Goal: Task Accomplishment & Management: Complete application form

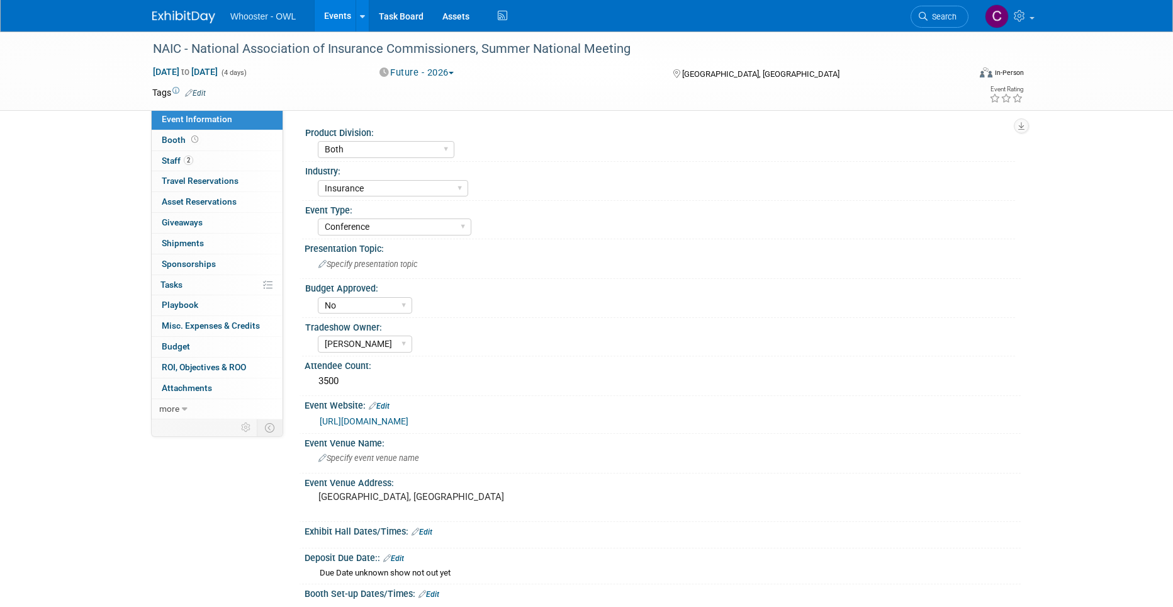
select select "Both"
select select "Insurance"
select select "Conference"
select select "No"
select select "[PERSON_NAME]"
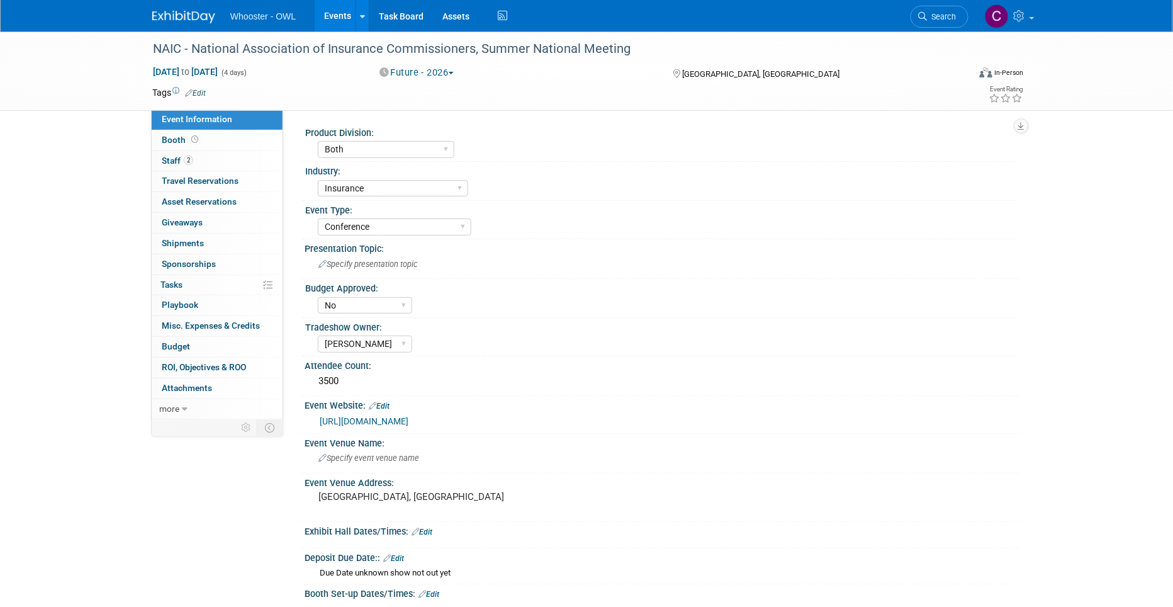
click at [333, 13] on link "Events" at bounding box center [338, 15] width 46 height 31
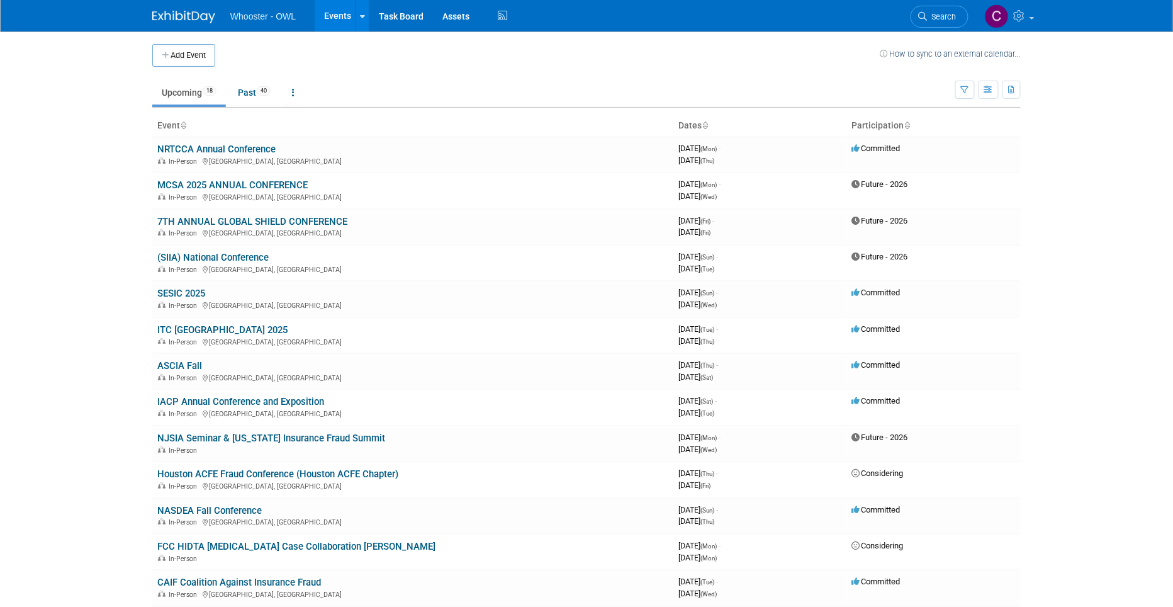
click at [195, 57] on button "Add Event" at bounding box center [183, 55] width 63 height 23
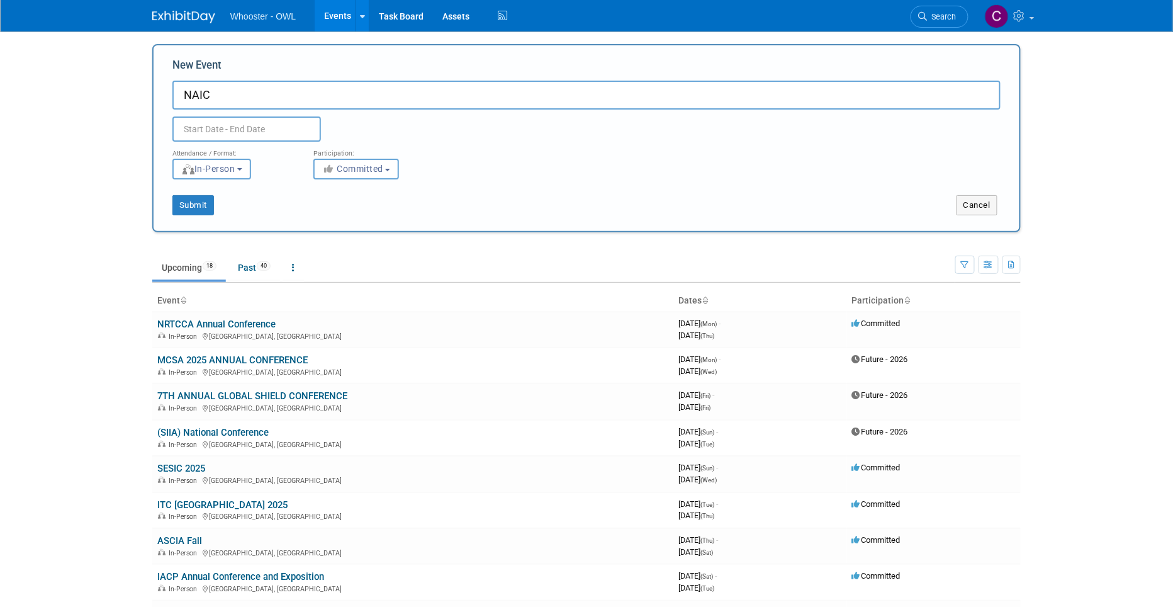
paste input "Fall National Meeting"
type input "NAIC Fall National Meeting"
click at [218, 127] on input "text" at bounding box center [246, 128] width 149 height 25
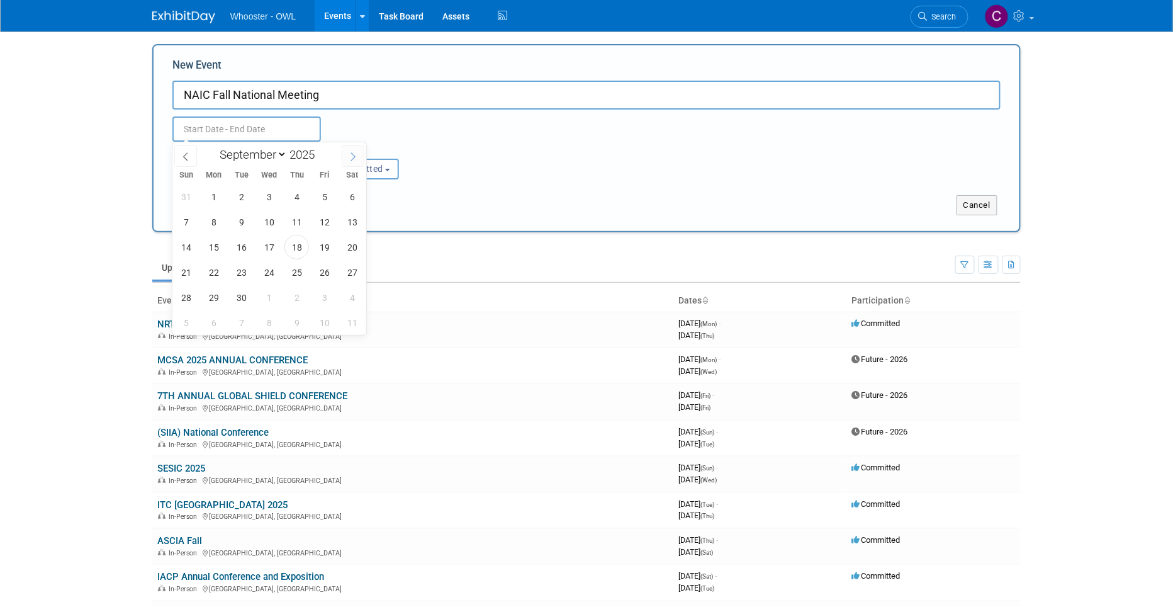
click at [351, 153] on icon at bounding box center [353, 156] width 9 height 9
select select "11"
click at [215, 218] on span "8" at bounding box center [214, 222] width 25 height 25
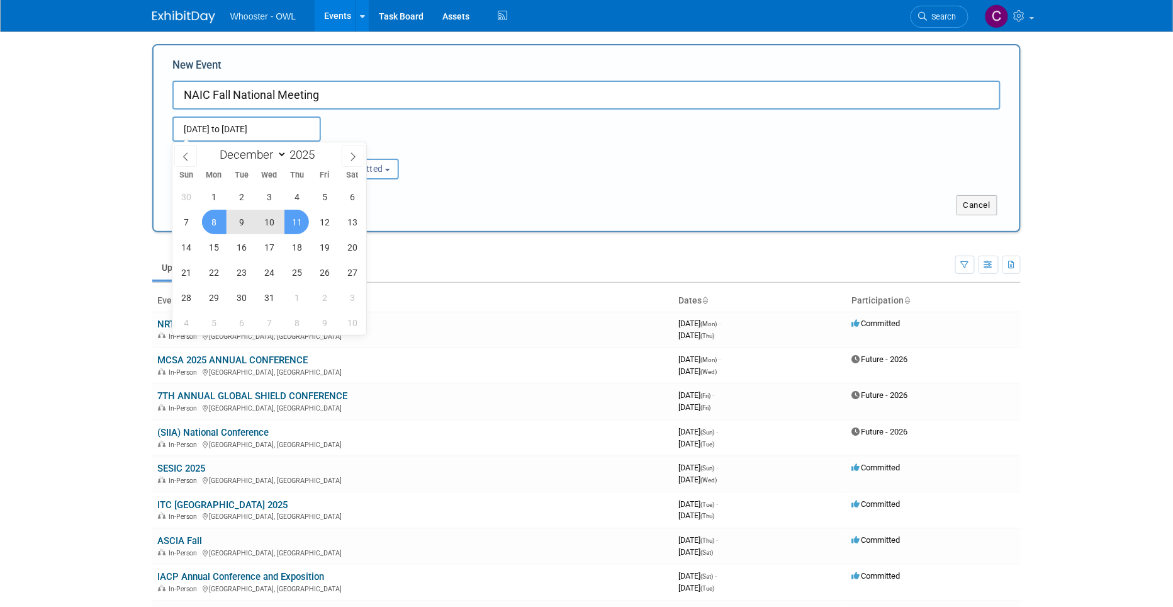
click at [295, 220] on span "11" at bounding box center [296, 222] width 25 height 25
type input "Dec 8, 2025 to Dec 11, 2025"
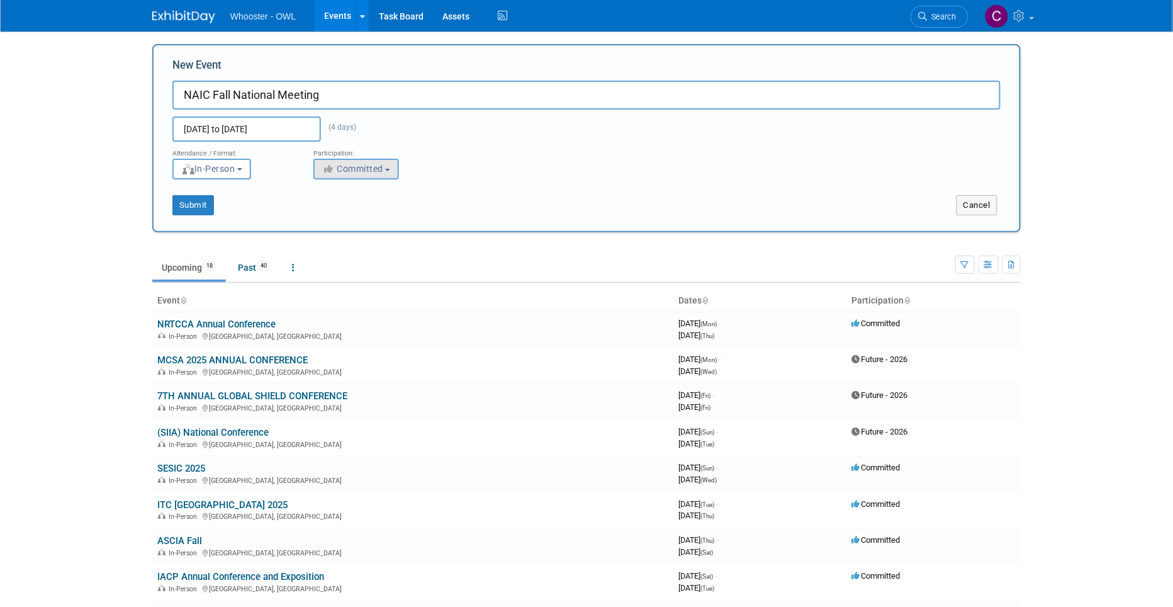
click at [336, 161] on button "Committed" at bounding box center [356, 169] width 86 height 21
click at [359, 208] on label "Considering" at bounding box center [364, 216] width 89 height 16
click at [325, 213] on input "Considering" at bounding box center [321, 217] width 8 height 8
select select "2"
click at [192, 203] on button "Submit" at bounding box center [193, 205] width 42 height 20
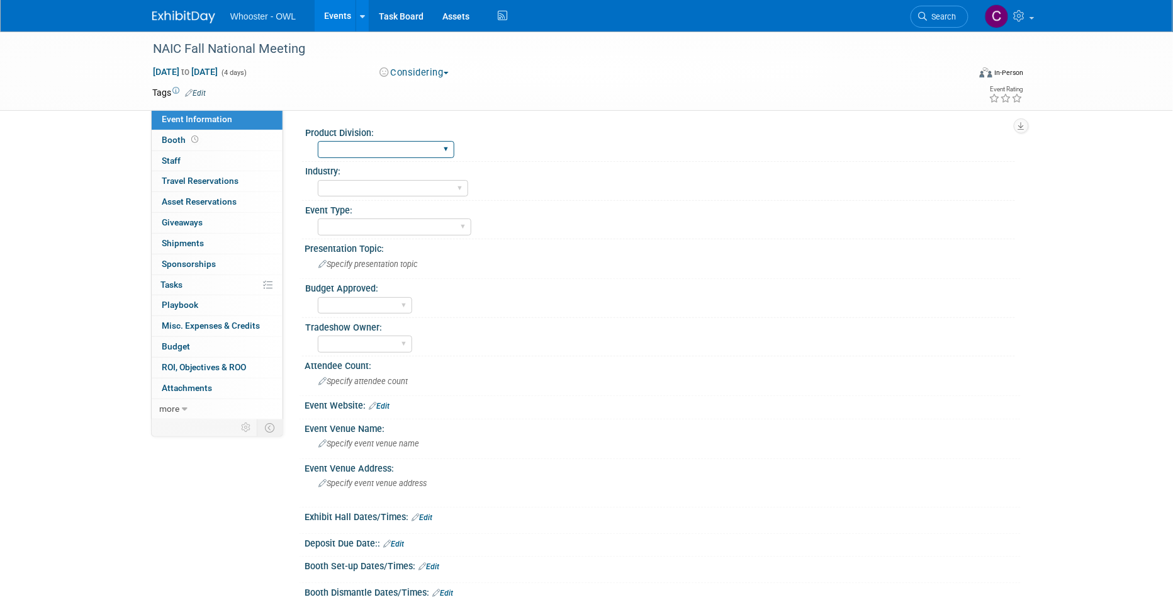
select select "Both"
select select "Insurance"
select select "Conference"
select select "[PERSON_NAME]"
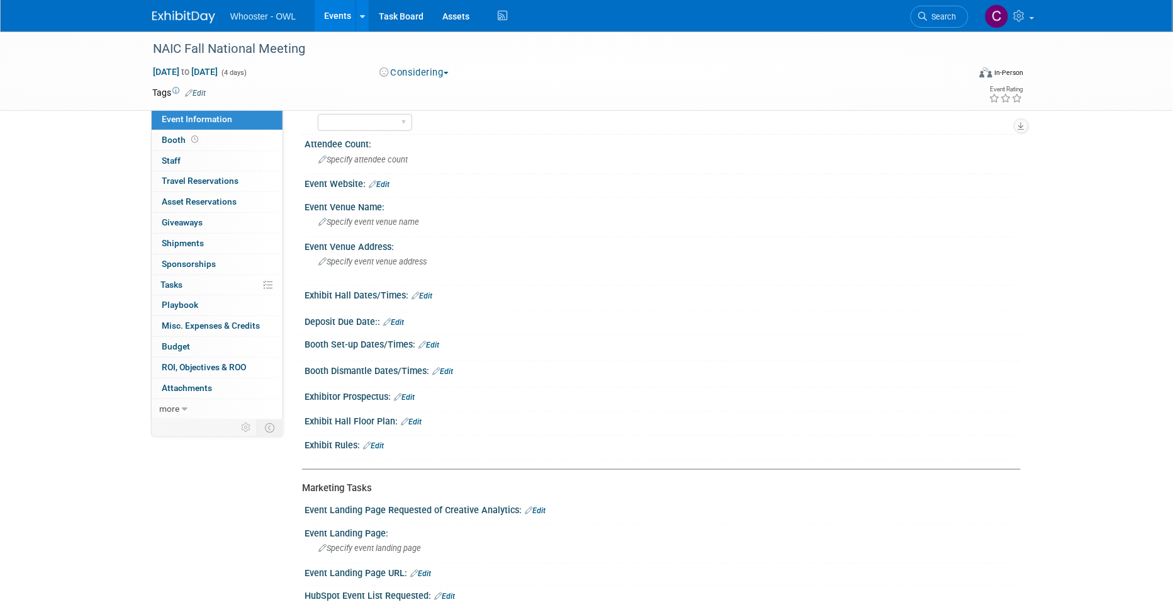
scroll to position [225, 0]
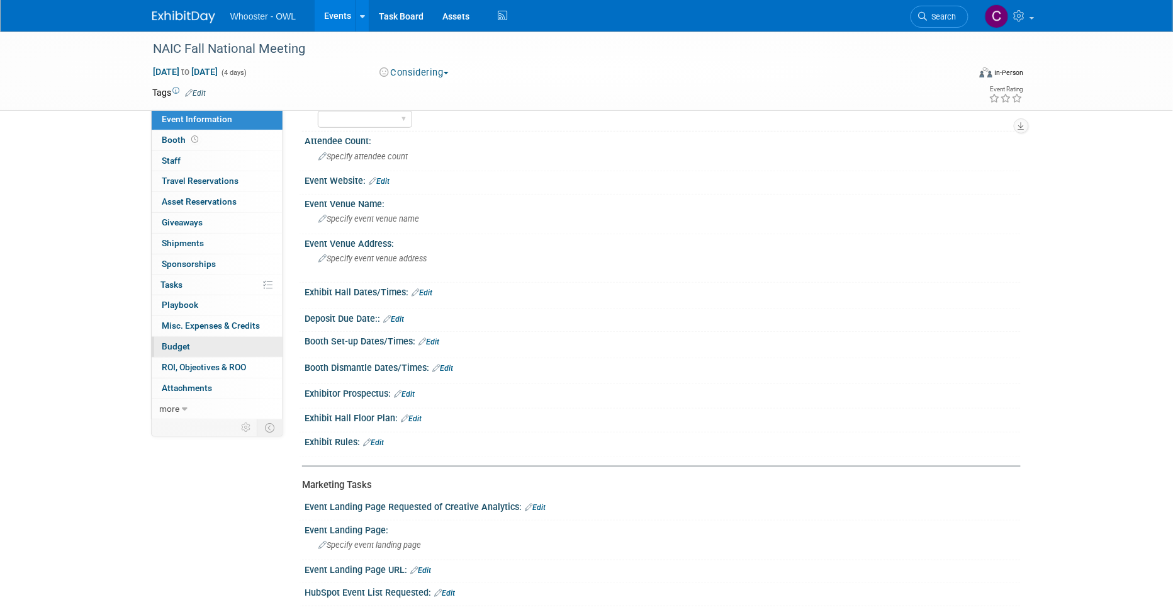
click at [168, 344] on span "Budget" at bounding box center [176, 346] width 28 height 10
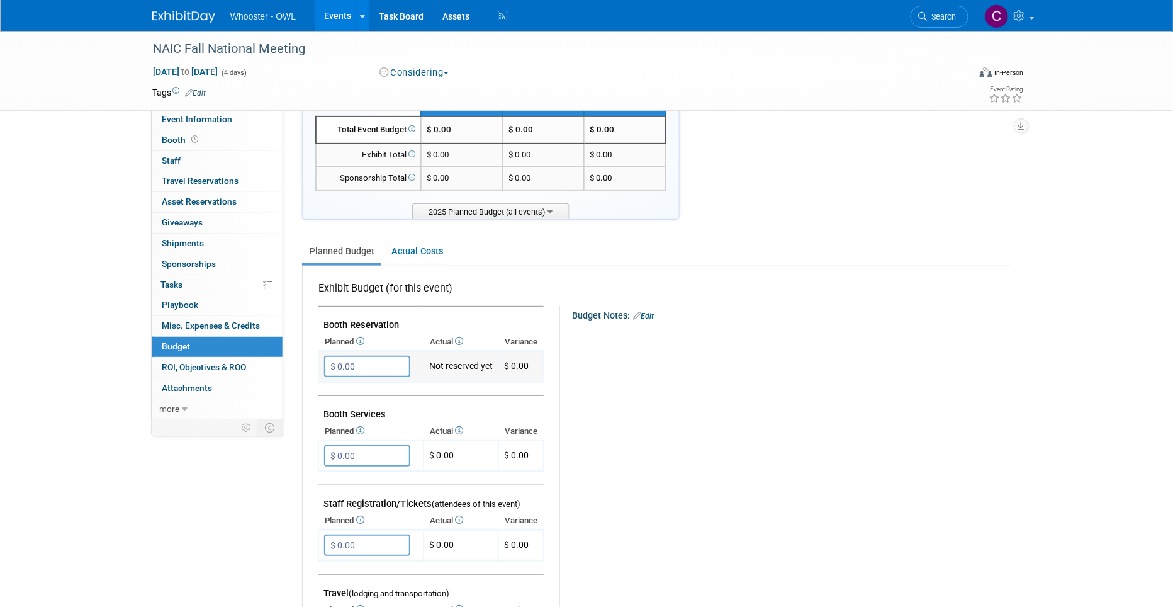
scroll to position [50, 0]
click at [622, 322] on div at bounding box center [785, 328] width 404 height 13
click at [619, 330] on div at bounding box center [785, 328] width 404 height 13
click at [649, 311] on link "Edit" at bounding box center [643, 313] width 21 height 9
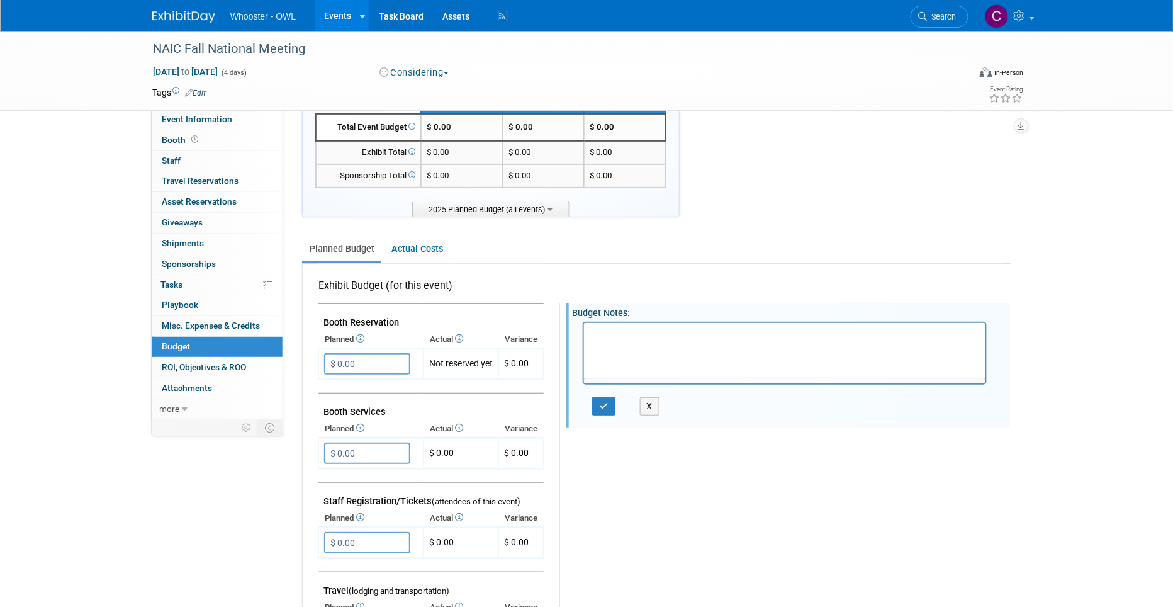
scroll to position [0, 0]
click at [605, 417] on icon "button" at bounding box center [603, 420] width 9 height 9
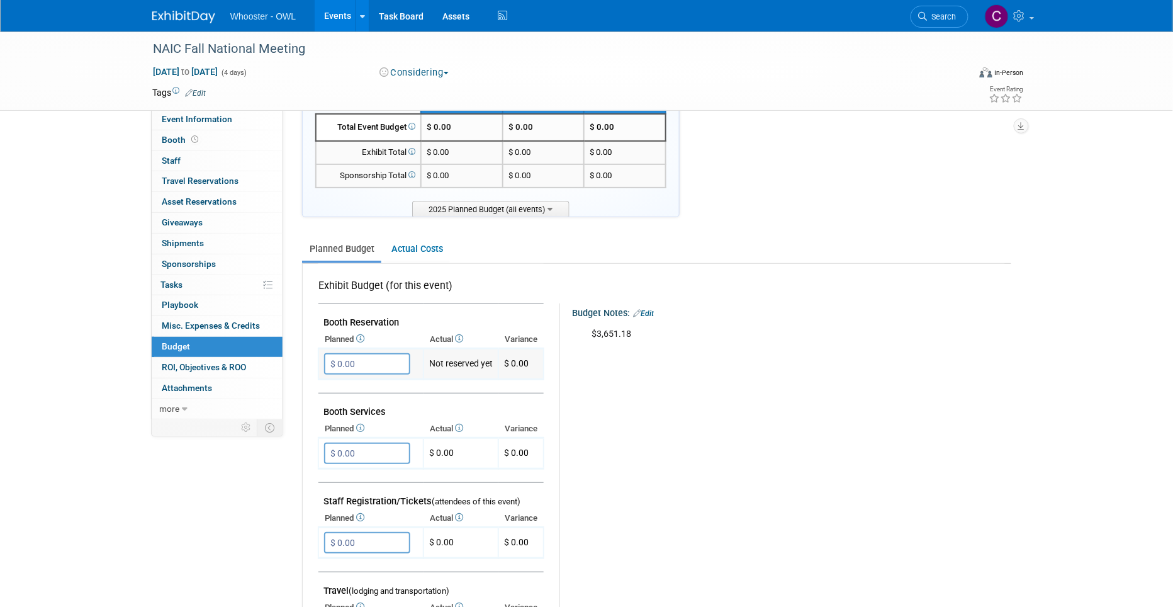
click at [376, 367] on input "$ 0.00" at bounding box center [367, 363] width 86 height 21
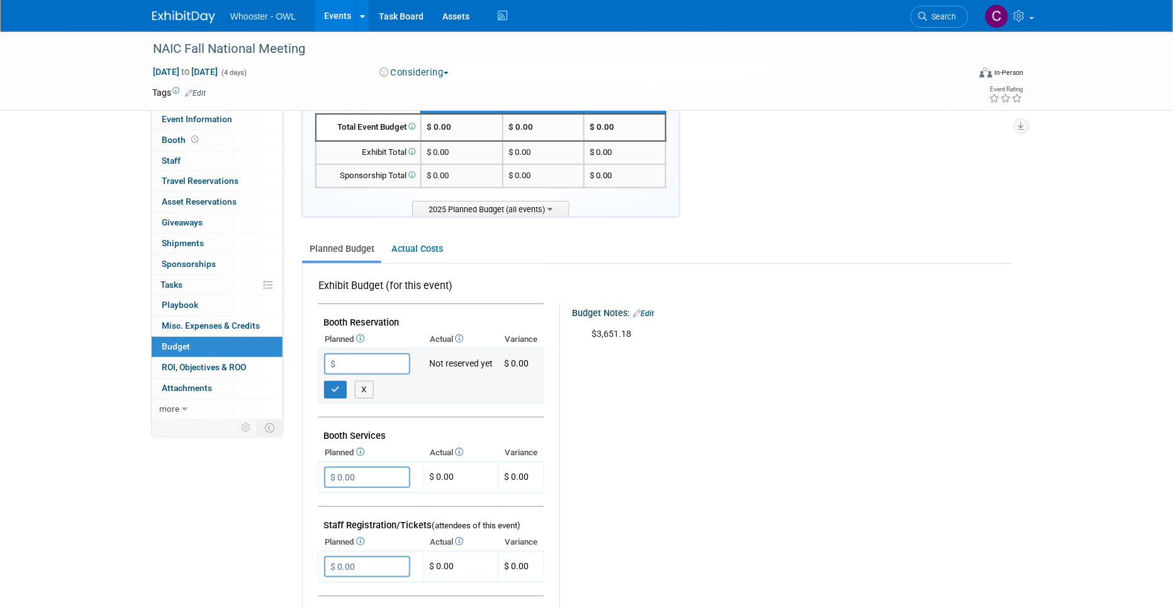
paste input "3,651.18"
click at [324, 384] on button "button" at bounding box center [335, 390] width 23 height 18
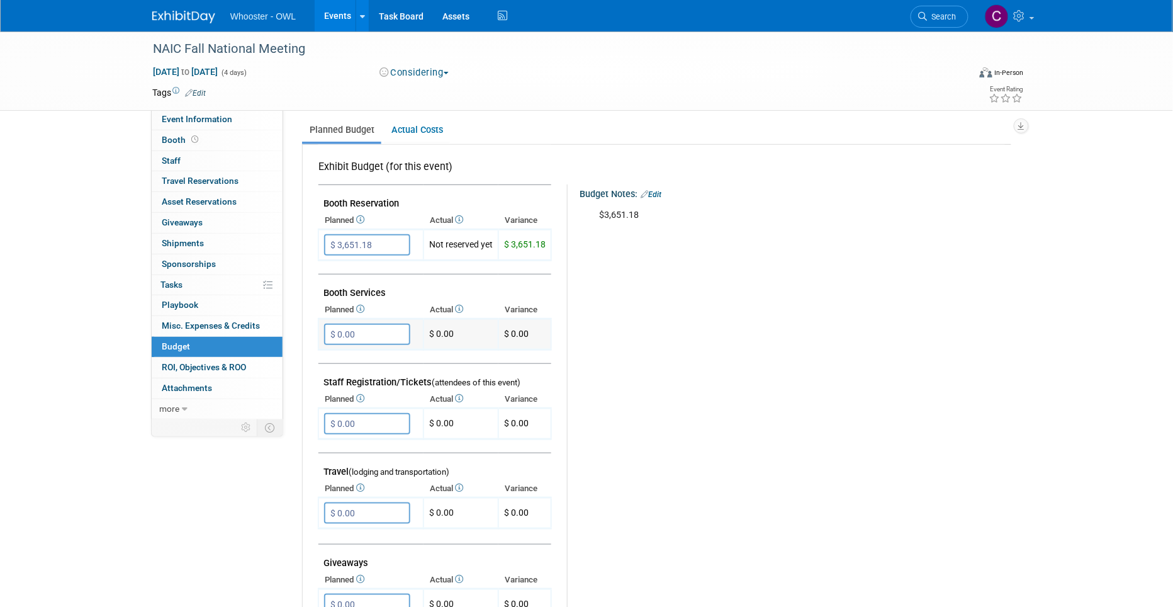
scroll to position [167, 0]
click at [376, 247] on input "$ 3,651.18" at bounding box center [367, 247] width 86 height 21
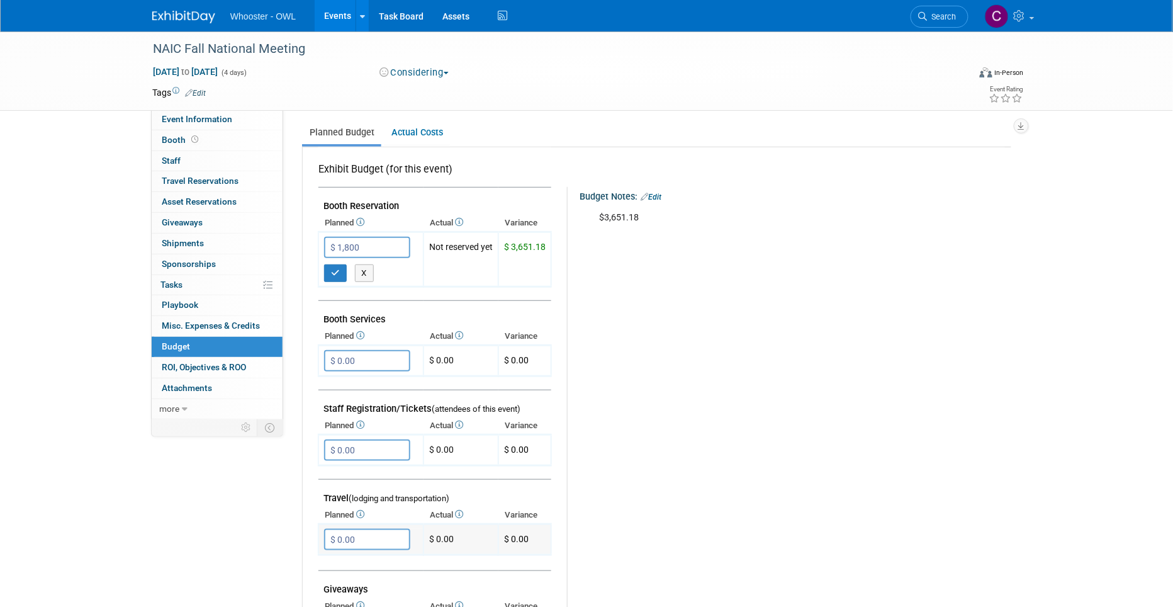
type input "$ 1,800.00"
click at [372, 534] on input "$ 0.00" at bounding box center [367, 539] width 86 height 21
type input "$ 2,000.00"
click at [610, 514] on div "Budget Notes: Edit $3,651.18 X" at bounding box center [784, 513] width 434 height 653
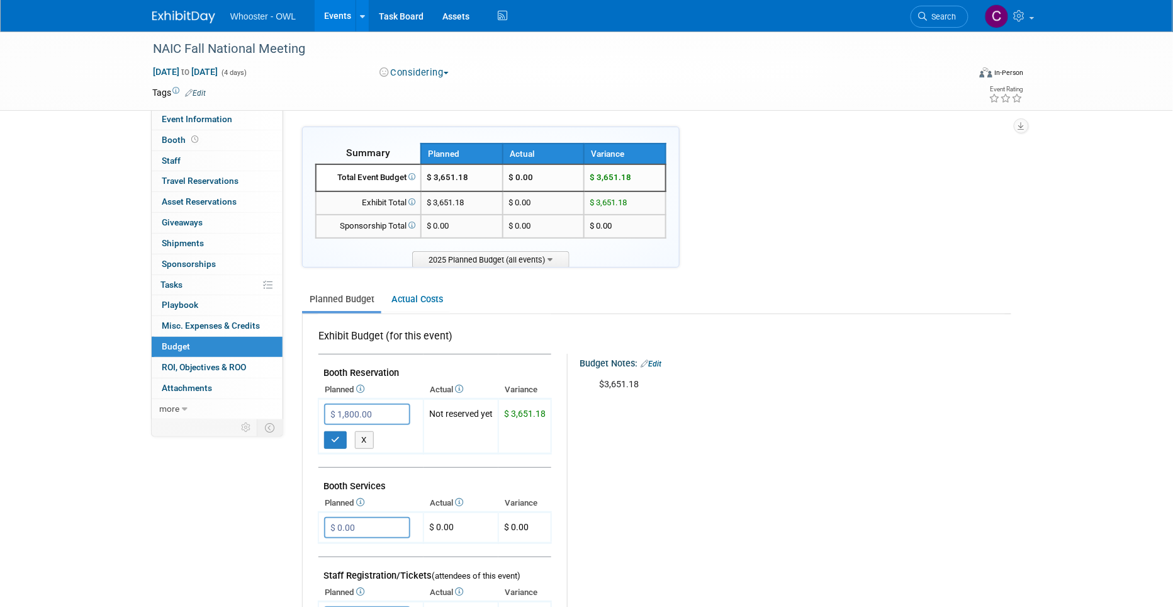
scroll to position [0, 0]
click at [341, 13] on link "Events" at bounding box center [338, 15] width 46 height 31
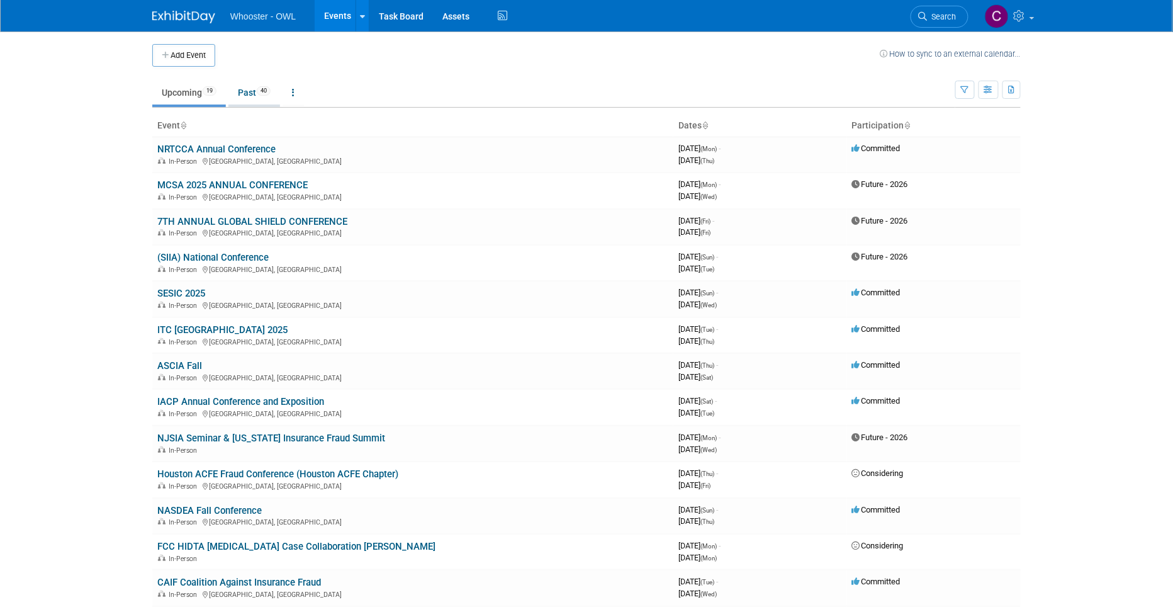
click at [247, 89] on link "Past 40" at bounding box center [254, 93] width 52 height 24
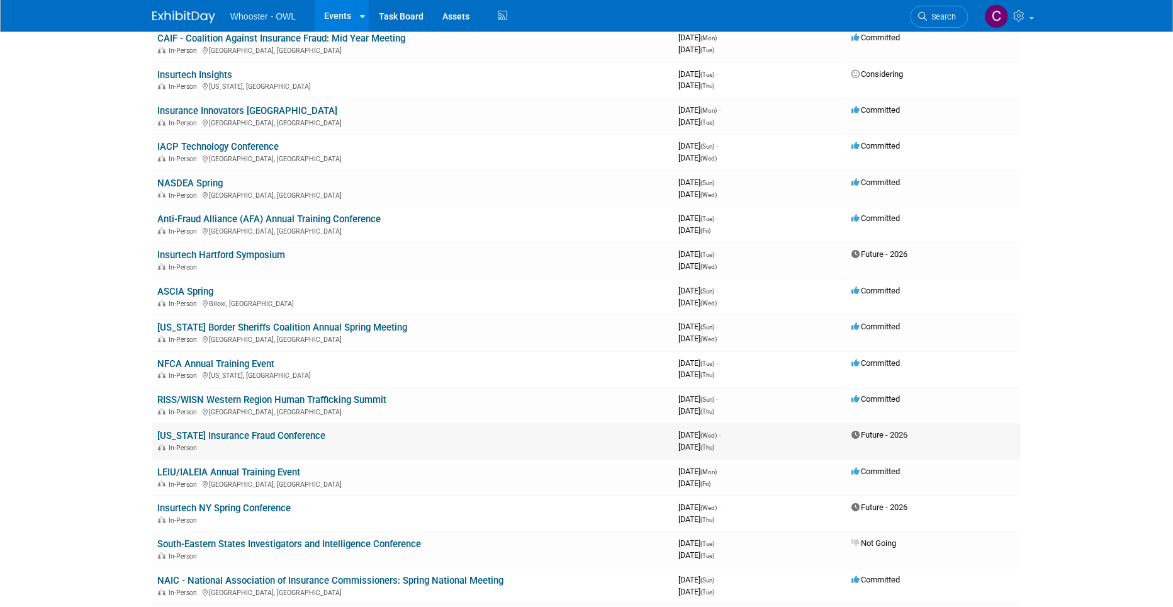
scroll to position [844, 0]
click at [217, 214] on link "Anti-Fraud Alliance (AFA) Annual Training Conference" at bounding box center [268, 219] width 223 height 11
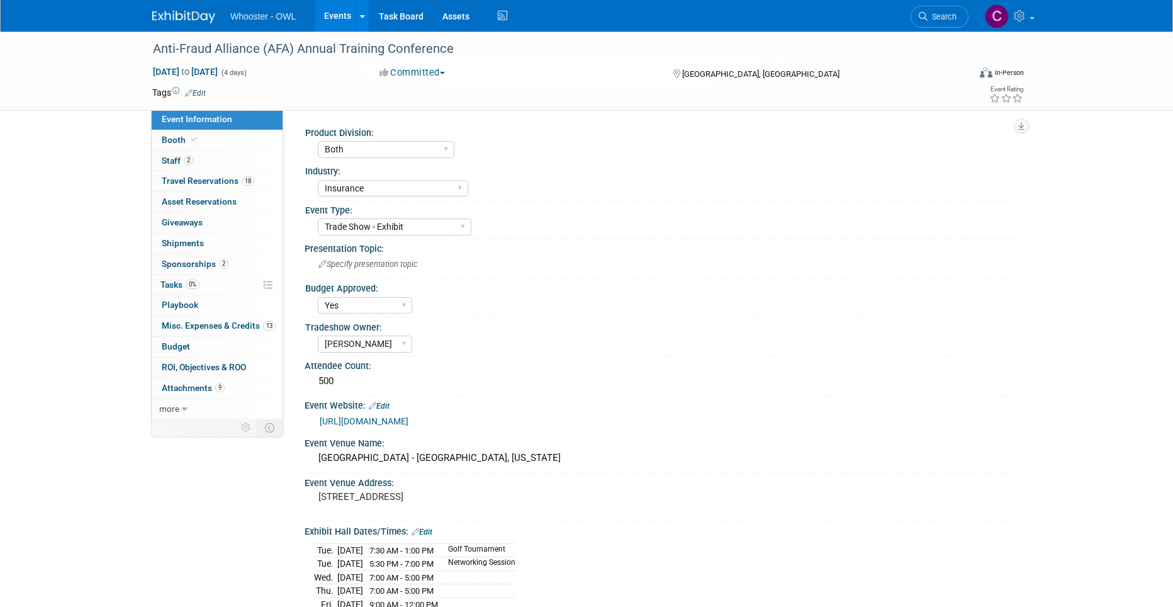
select select "Both"
select select "Insurance"
select select "Trade Show - Exhibit"
select select "Yes"
select select "[PERSON_NAME]"
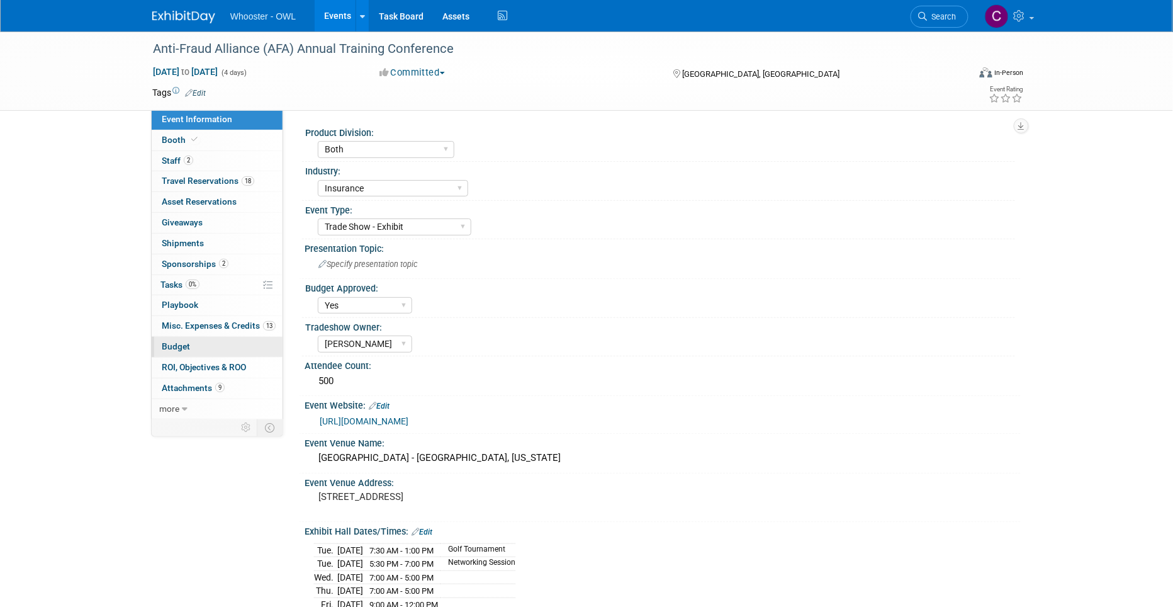
drag, startPoint x: 179, startPoint y: 346, endPoint x: 208, endPoint y: 346, distance: 28.3
click at [179, 346] on span "Budget" at bounding box center [176, 346] width 28 height 10
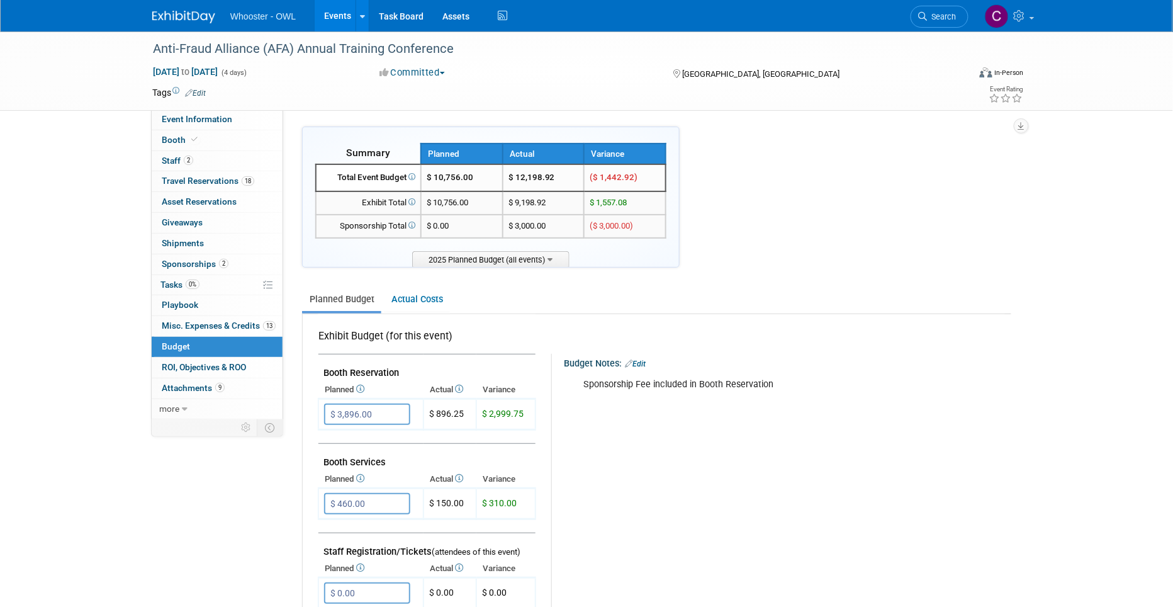
click at [337, 21] on link "Events" at bounding box center [338, 15] width 46 height 31
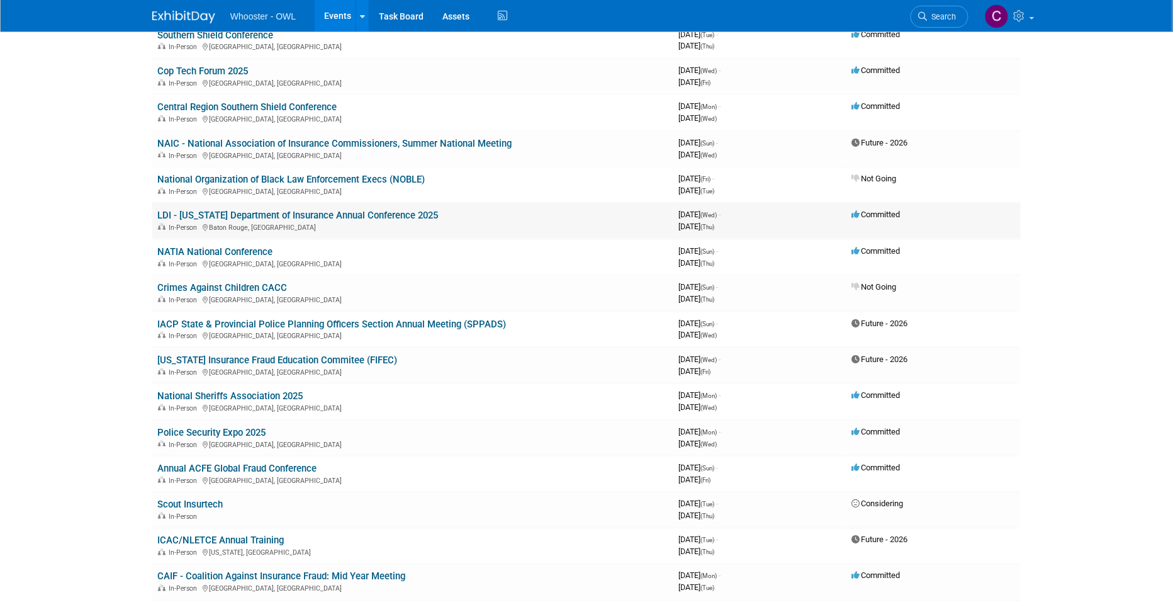
scroll to position [309, 0]
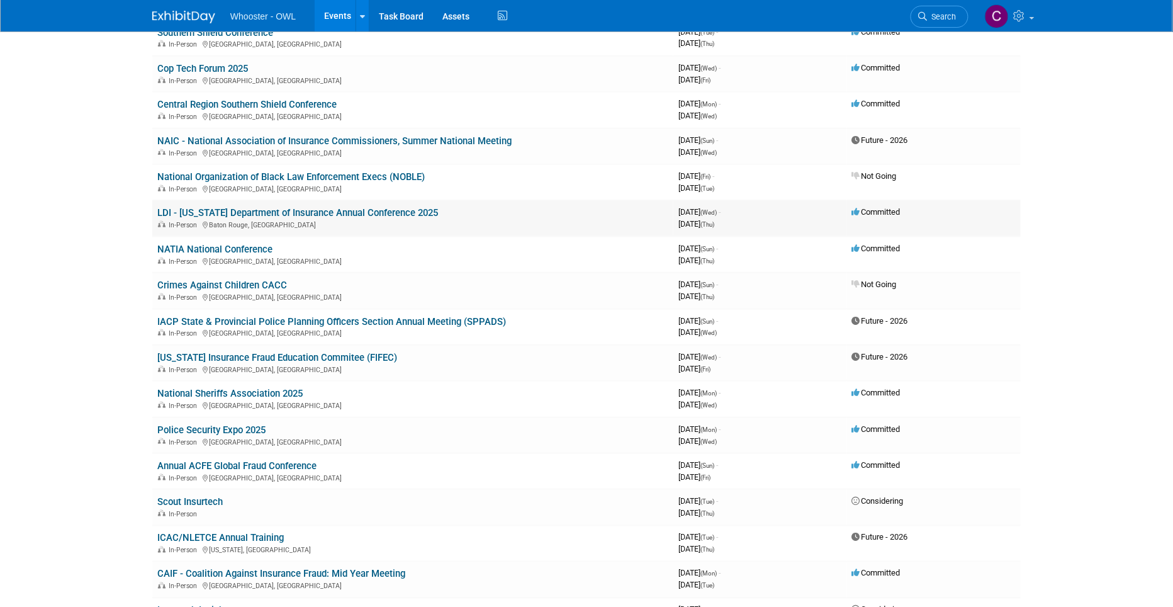
click at [322, 207] on link "LDI - [US_STATE] Department of Insurance Annual Conference 2025" at bounding box center [297, 212] width 281 height 11
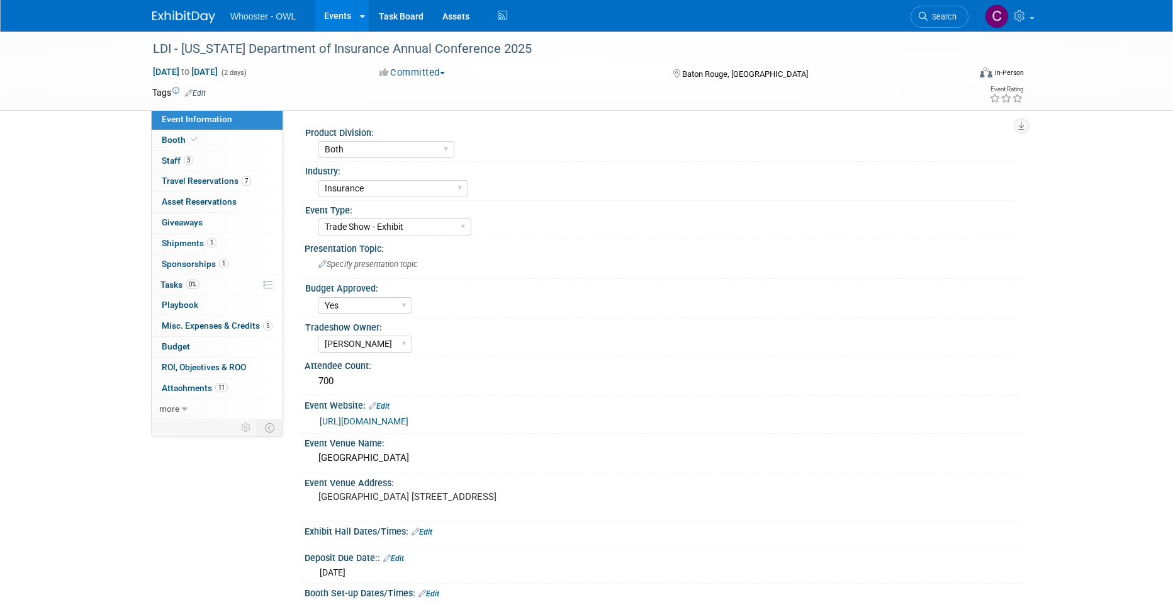
select select "Both"
select select "Insurance"
select select "Trade Show - Exhibit"
select select "Yes"
select select "[PERSON_NAME]"
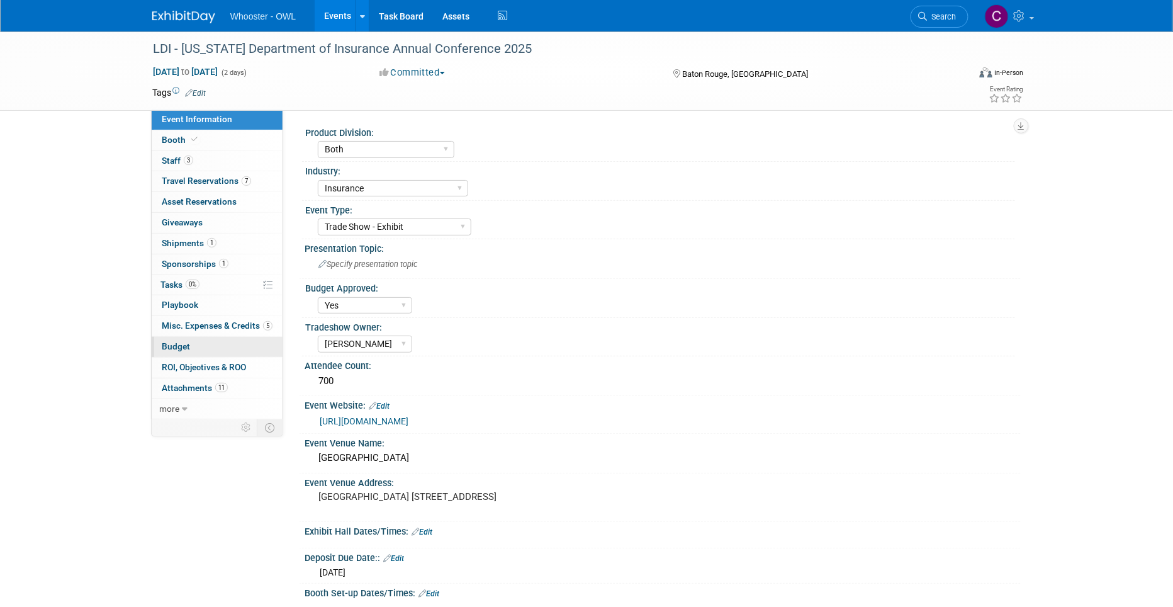
drag, startPoint x: 176, startPoint y: 345, endPoint x: 186, endPoint y: 345, distance: 10.7
click at [176, 345] on span "Budget" at bounding box center [176, 346] width 28 height 10
